Goal: Task Accomplishment & Management: Manage account settings

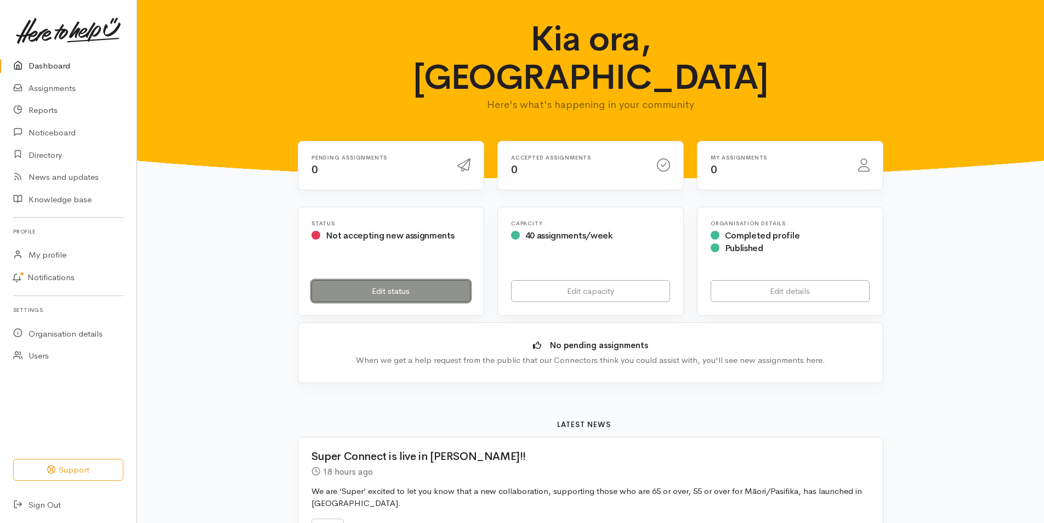
click at [385, 280] on link "Edit status" at bounding box center [391, 291] width 159 height 22
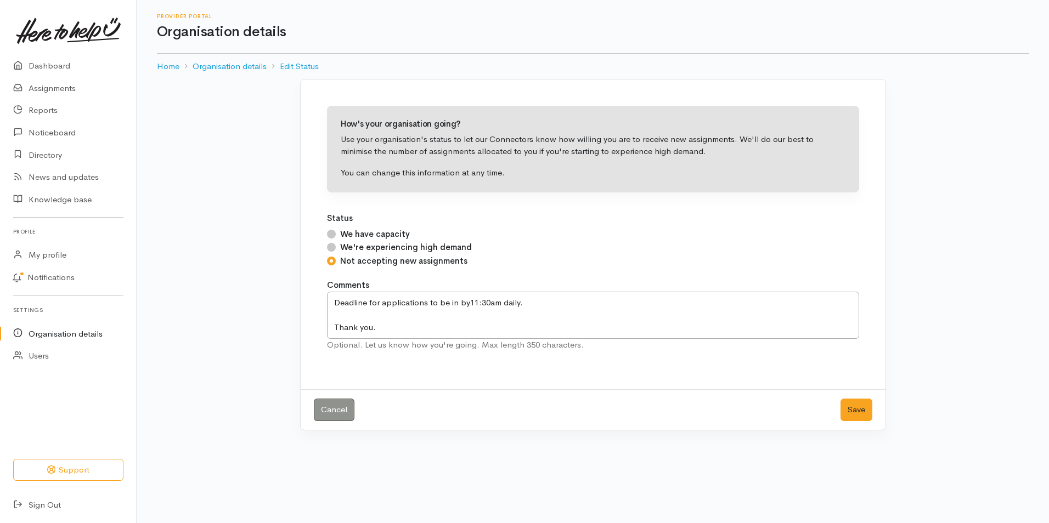
click at [328, 232] on input "We have capacity" at bounding box center [331, 234] width 9 height 9
radio input "true"
click at [848, 416] on button "Save" at bounding box center [856, 410] width 32 height 22
